Goal: Navigation & Orientation: Understand site structure

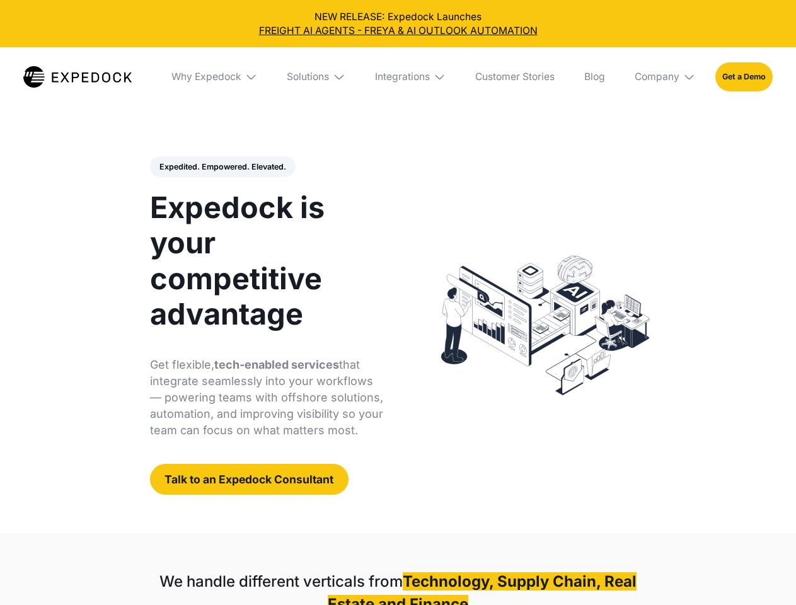
select select
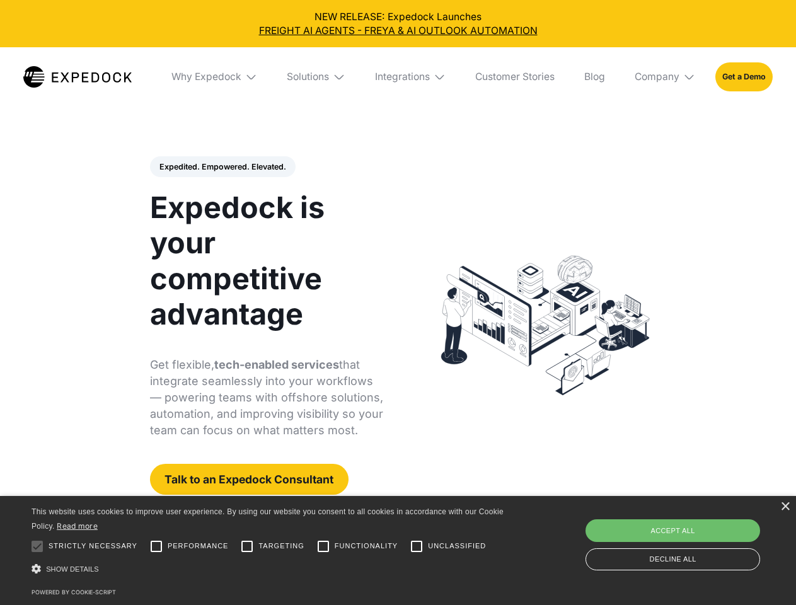
click at [398, 77] on div "Integrations" at bounding box center [402, 77] width 55 height 13
click at [215, 77] on div "Why Expedock" at bounding box center [196, 77] width 70 height 13
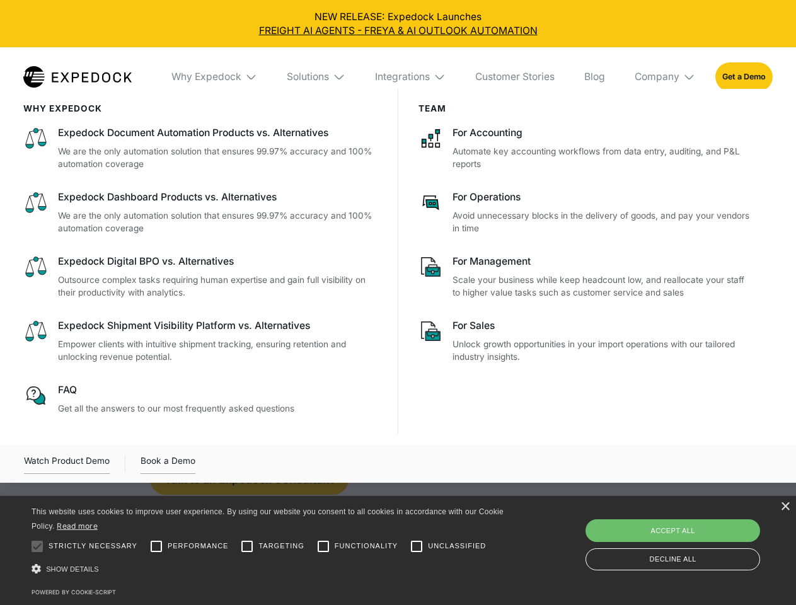
click at [317, 77] on div "Solutions" at bounding box center [308, 77] width 42 height 13
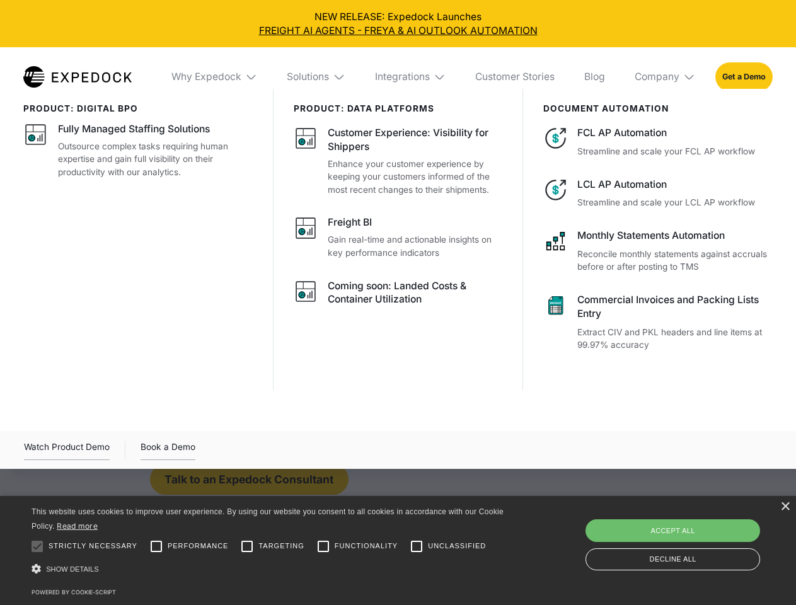
click at [411, 77] on div "Integrations" at bounding box center [402, 77] width 55 height 13
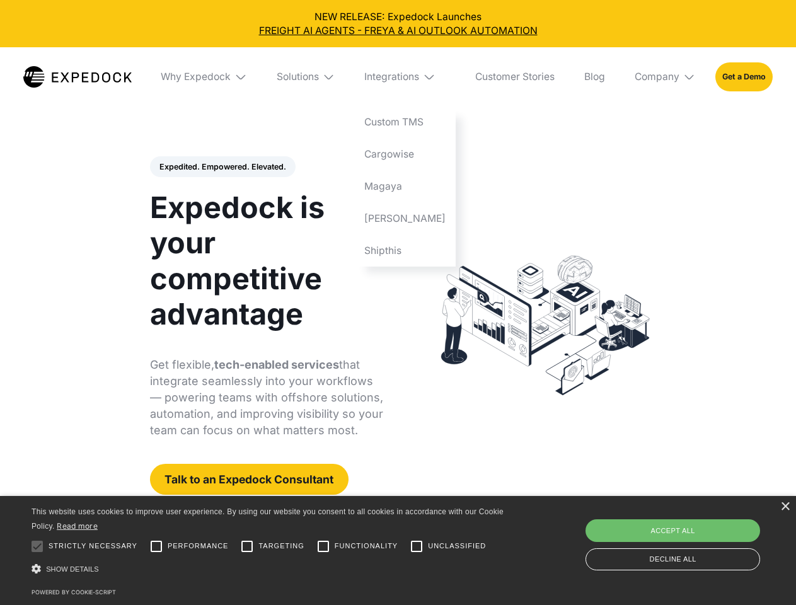
click at [665, 77] on div "Company" at bounding box center [656, 77] width 45 height 13
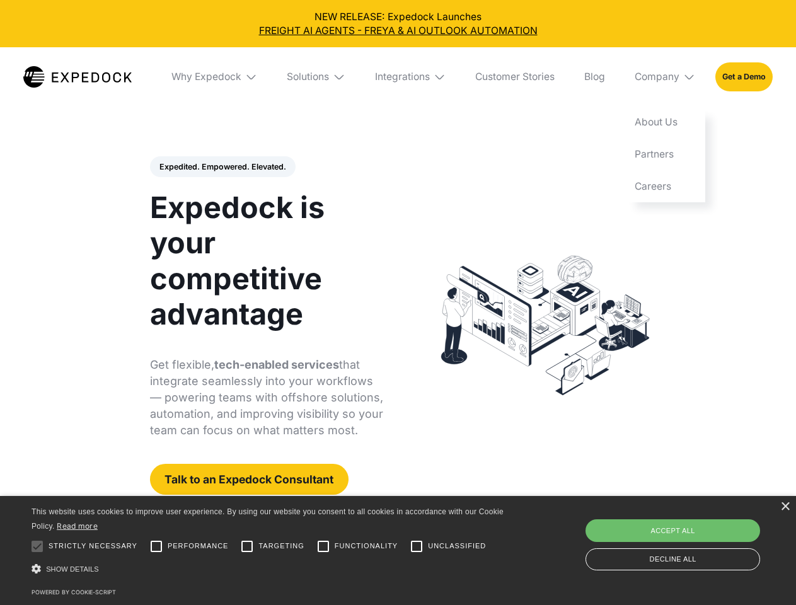
click at [222, 167] on div "Expedited. Empowered. Elevated. Automate Freight Document Extraction at 99.97% …" at bounding box center [267, 325] width 234 height 339
click at [37, 546] on div at bounding box center [37, 546] width 25 height 25
click at [156, 546] on input "Performance" at bounding box center [156, 546] width 25 height 25
checkbox input "true"
click at [247, 546] on input "Targeting" at bounding box center [246, 546] width 25 height 25
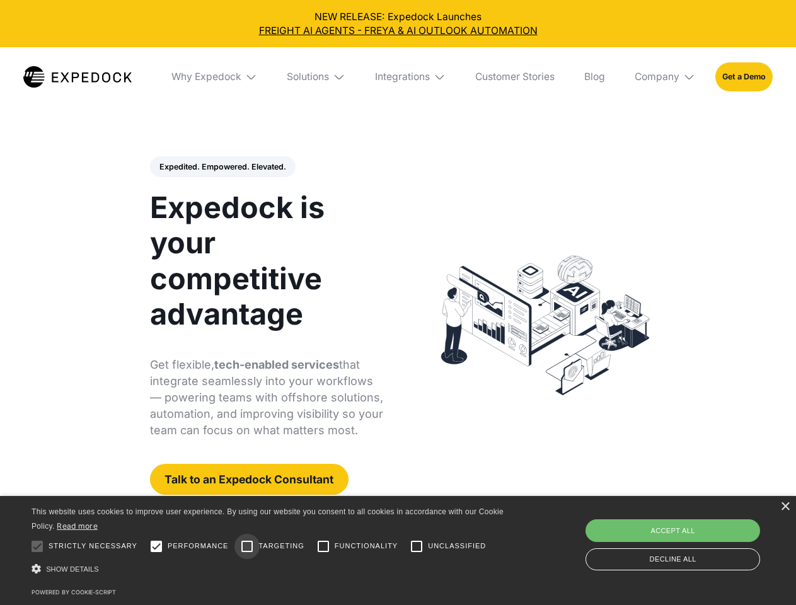
checkbox input "true"
click at [323, 546] on input "Functionality" at bounding box center [323, 546] width 25 height 25
checkbox input "true"
